Goal: Transaction & Acquisition: Purchase product/service

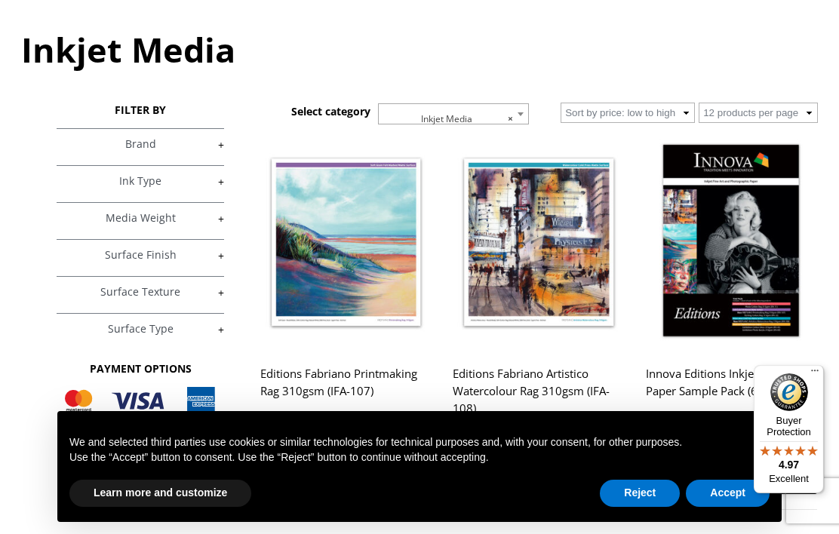
scroll to position [185, 0]
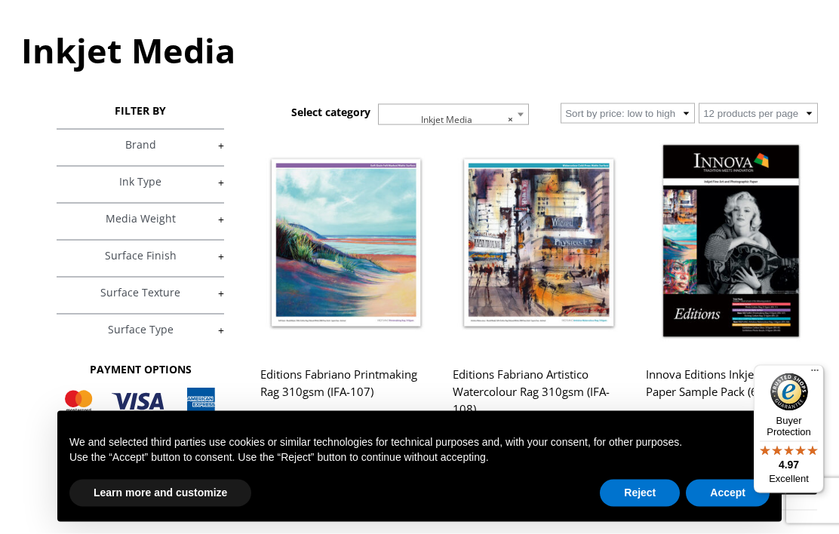
click at [508, 115] on span "× Inkjet Media" at bounding box center [453, 120] width 149 height 30
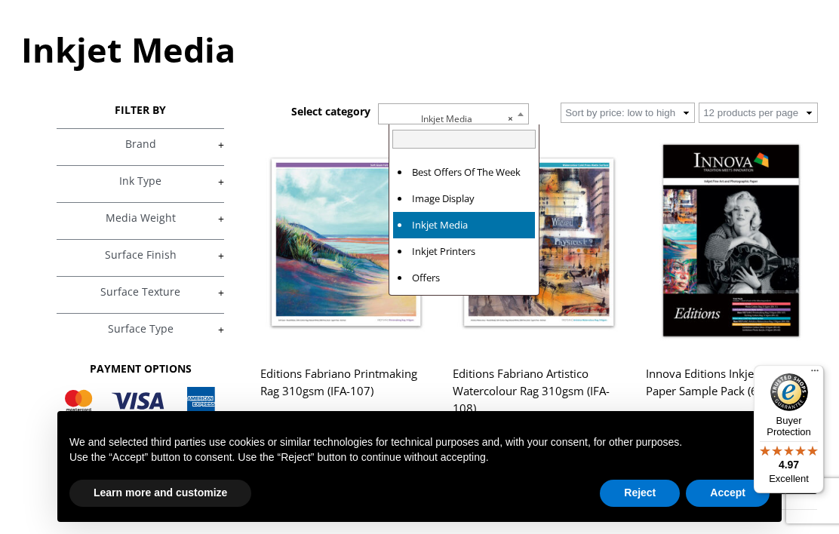
click at [616, 65] on h1 "Inkjet Media" at bounding box center [419, 49] width 797 height 46
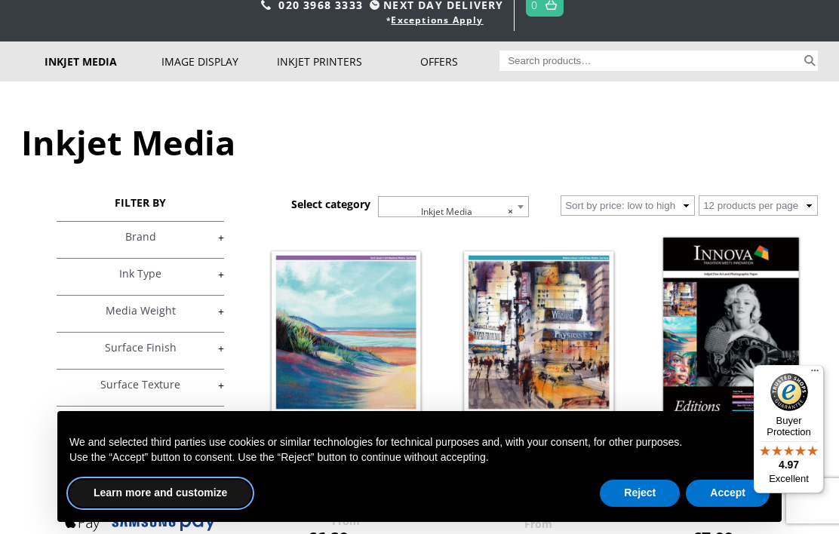
scroll to position [92, 0]
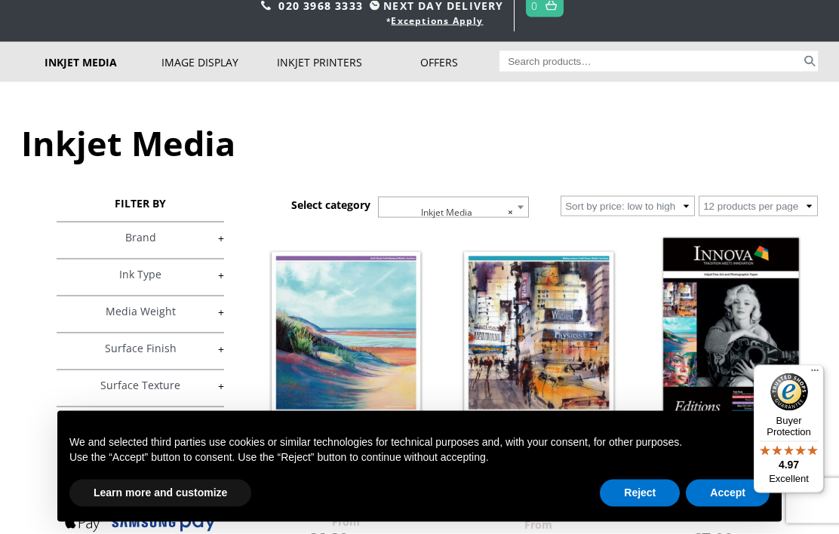
click at [220, 242] on link "+" at bounding box center [140, 238] width 167 height 14
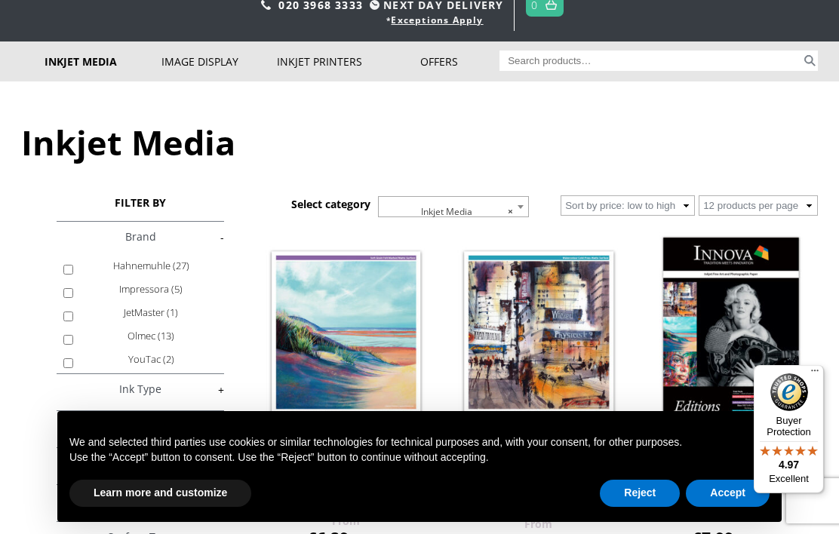
scroll to position [301, 0]
click at [103, 395] on link "+" at bounding box center [140, 390] width 167 height 14
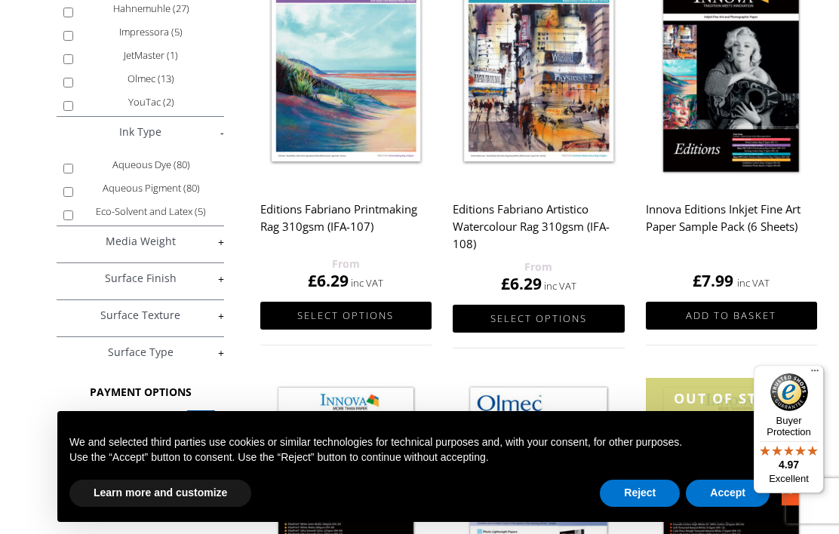
scroll to position [363, 0]
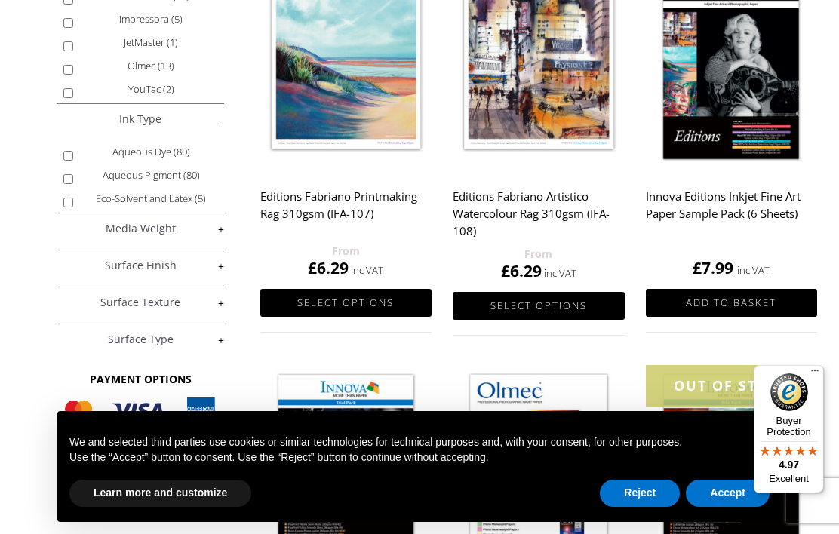
click at [80, 236] on link "+" at bounding box center [140, 229] width 167 height 14
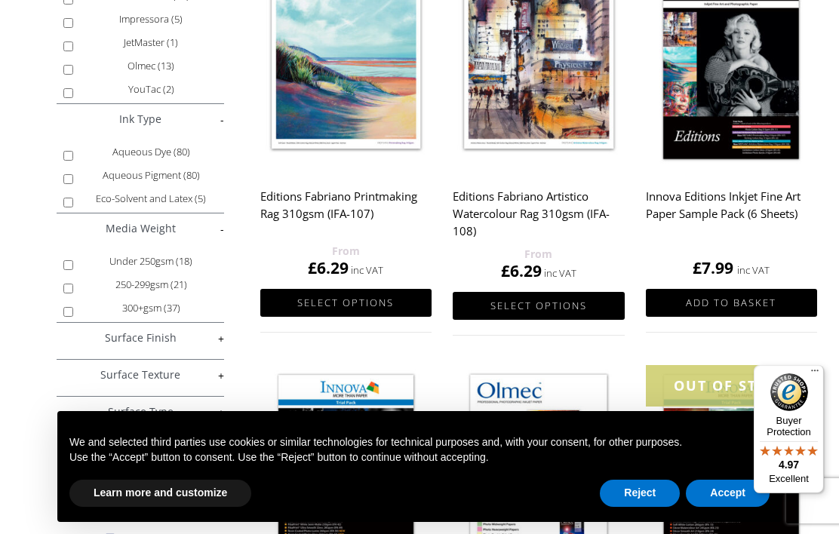
scroll to position [25, 0]
click at [73, 317] on input "300+gsm (37)" at bounding box center [68, 312] width 10 height 10
checkbox input "true"
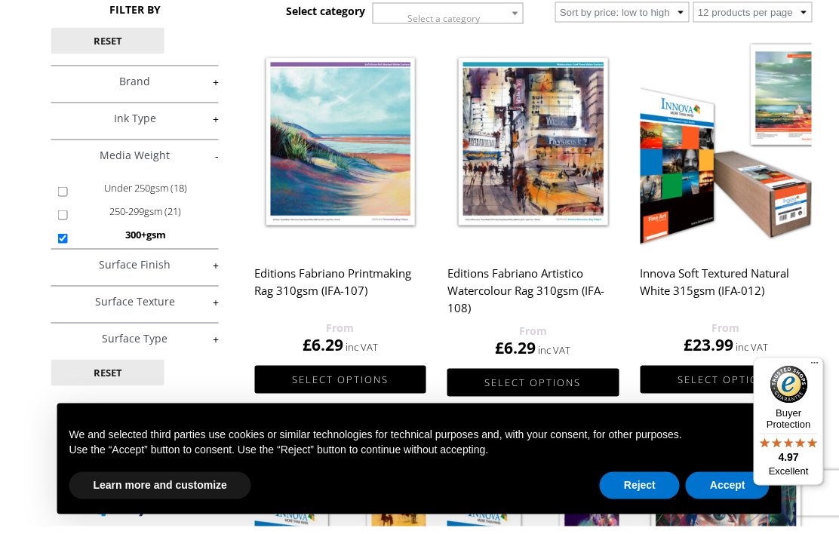
scroll to position [241, 6]
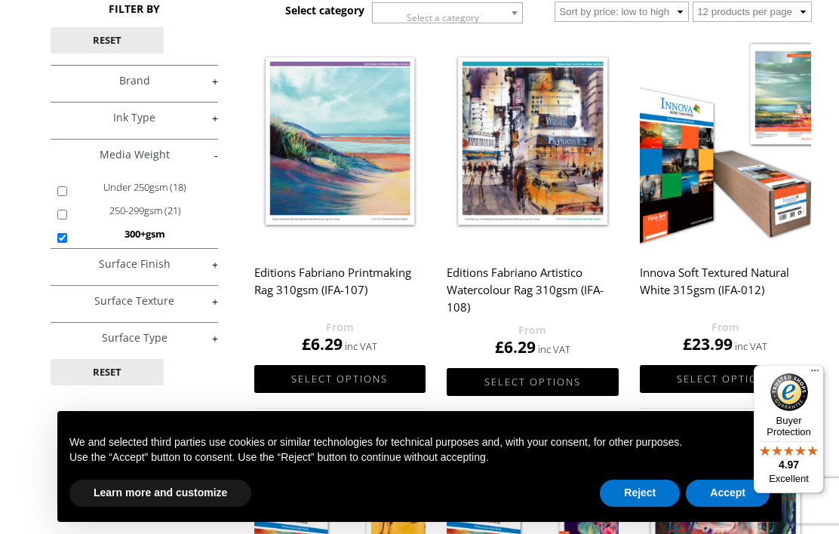
click at [776, 180] on img at bounding box center [725, 141] width 171 height 214
click at [773, 217] on img at bounding box center [725, 141] width 171 height 214
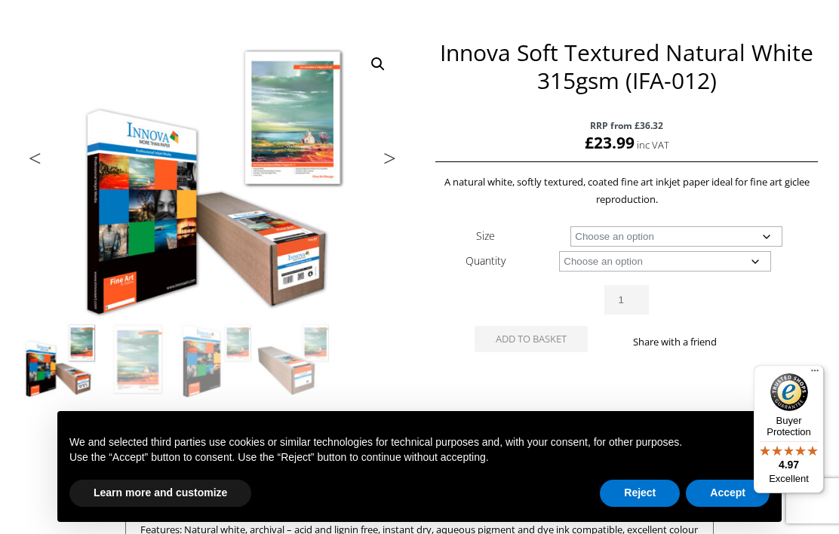
scroll to position [208, 0]
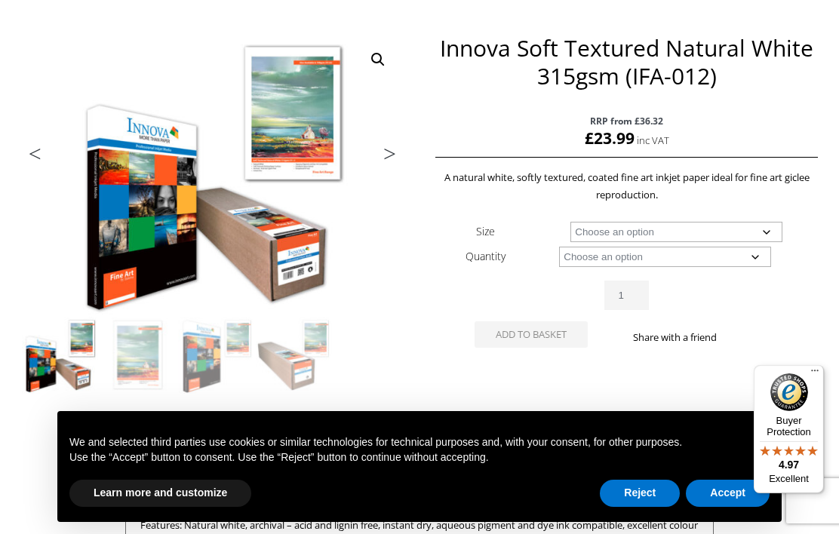
click at [769, 231] on select "Choose an option A4 Sheet A3 Sheet A3+ Sheet A2 Sheet 17" Wide Roll 24" Wide Ro…" at bounding box center [676, 232] width 212 height 20
select select "24-wide-roll"
click at [738, 256] on select "Choose an option 15m" at bounding box center [665, 257] width 212 height 20
select select "15m"
select select "24-wide-roll"
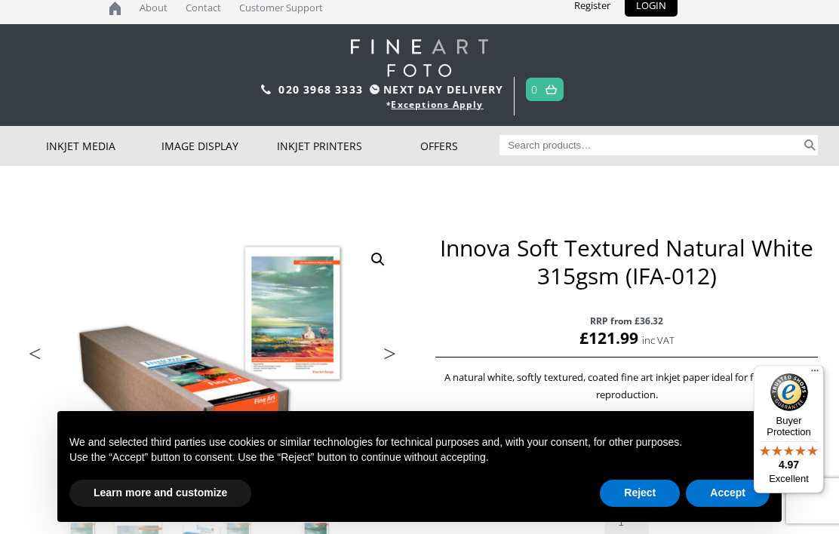
scroll to position [0, 0]
